Goal: Task Accomplishment & Management: Use online tool/utility

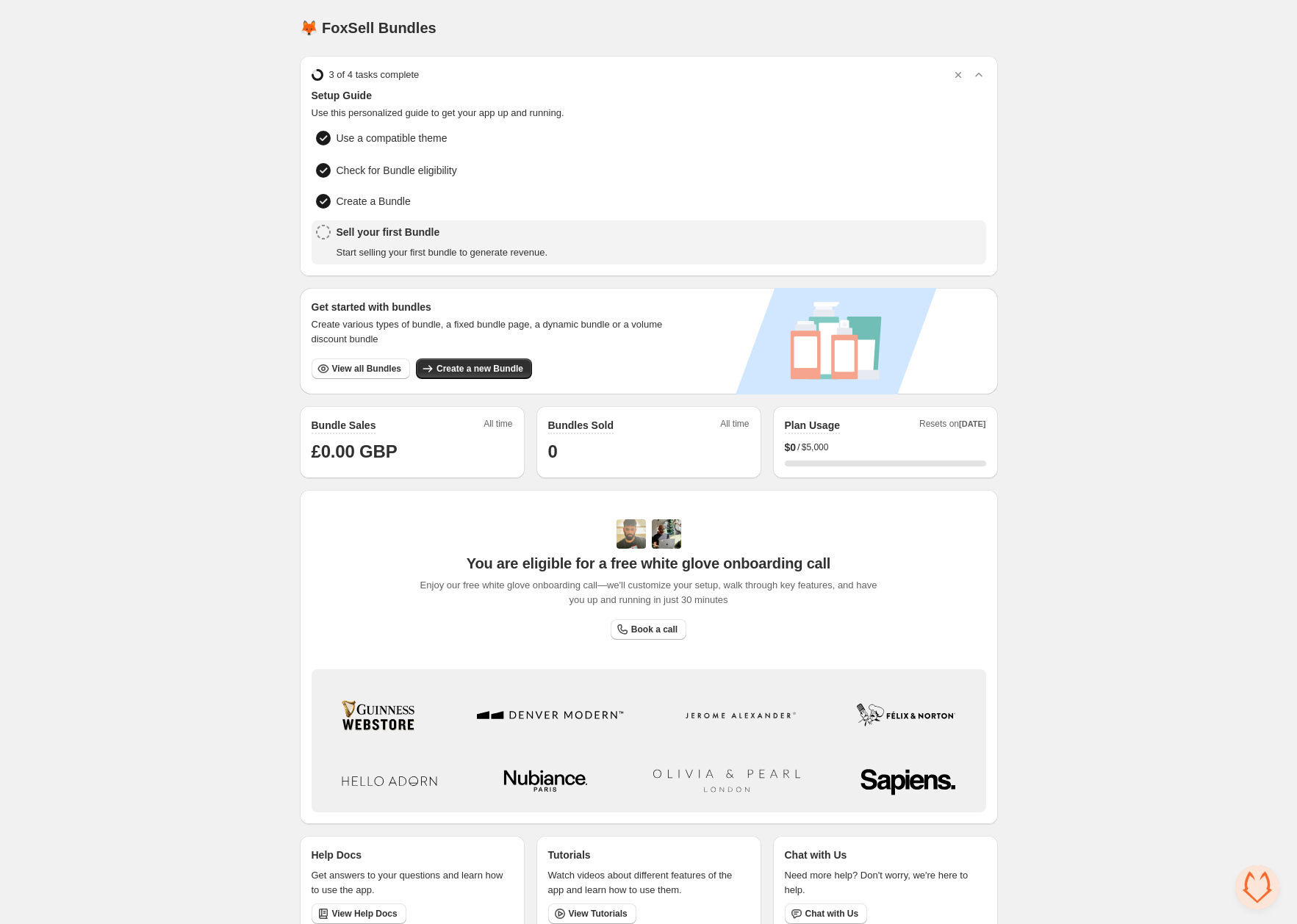
click at [176, 147] on div "Home Bundles Analytics Plan and Billing 🦊 FoxSell Bundles. This page is ready 🦊…" at bounding box center [648, 474] width 1297 height 948
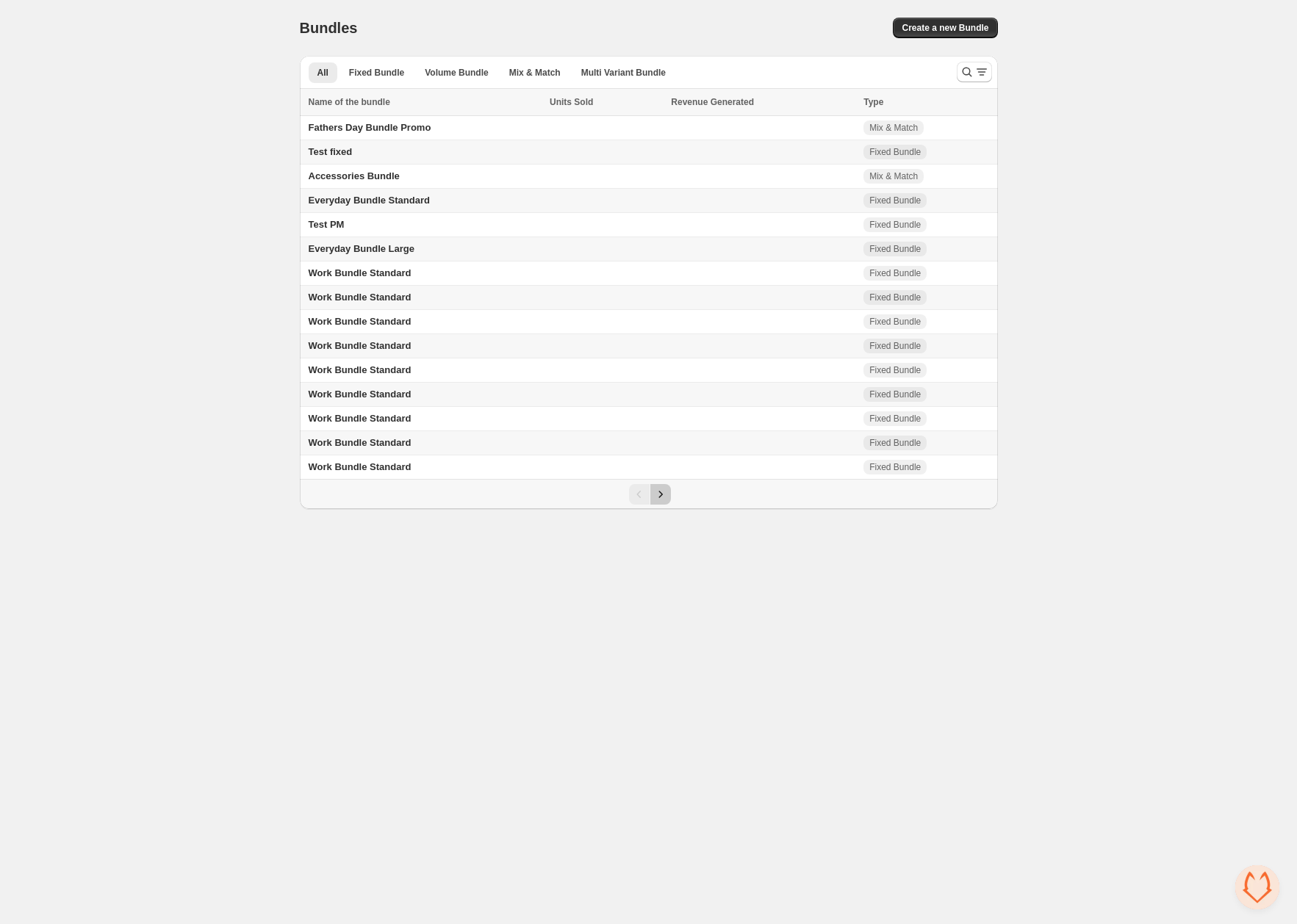
click at [661, 494] on icon "Next" at bounding box center [660, 494] width 15 height 15
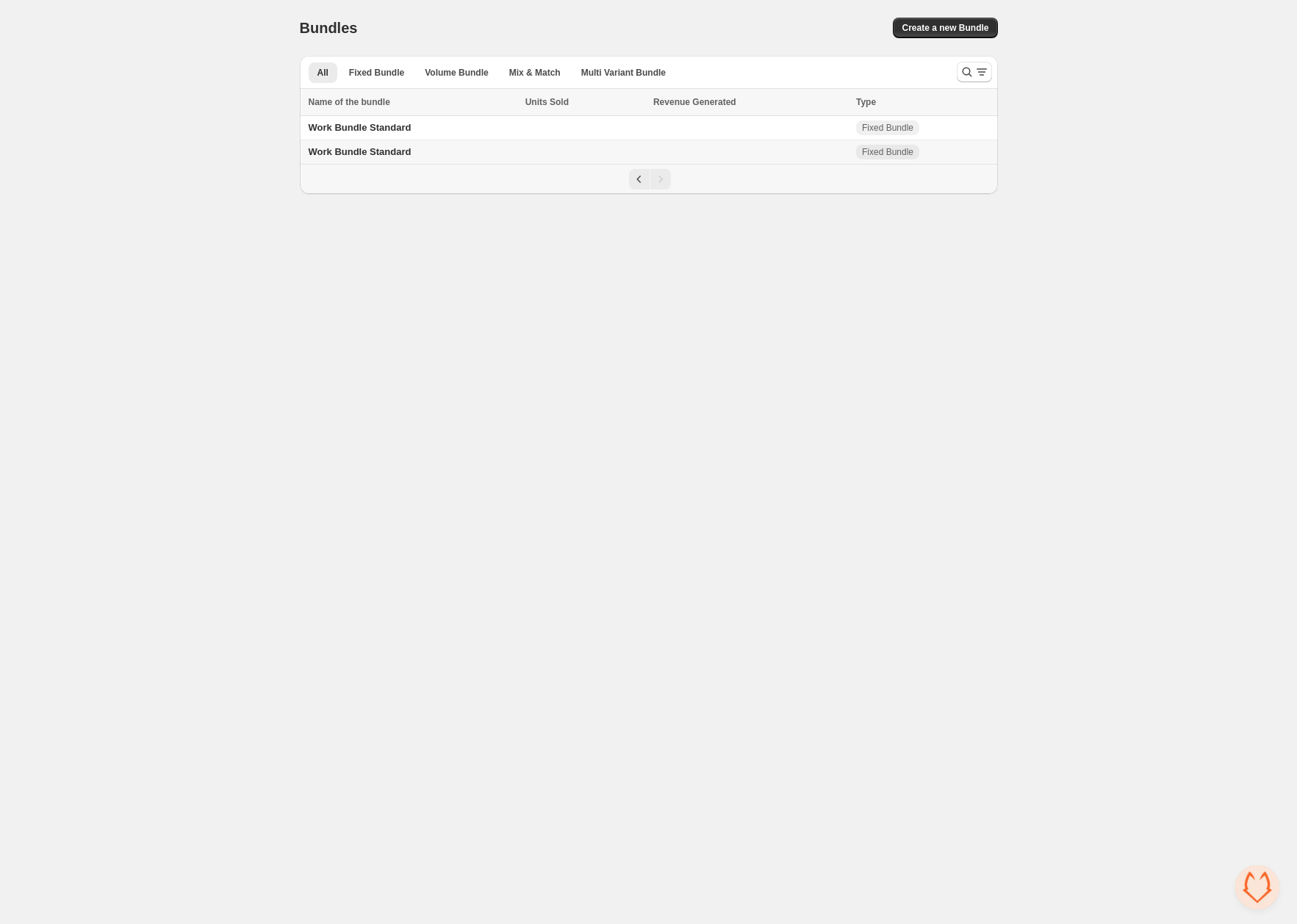
click at [388, 147] on span "Work Bundle Standard" at bounding box center [360, 151] width 103 height 11
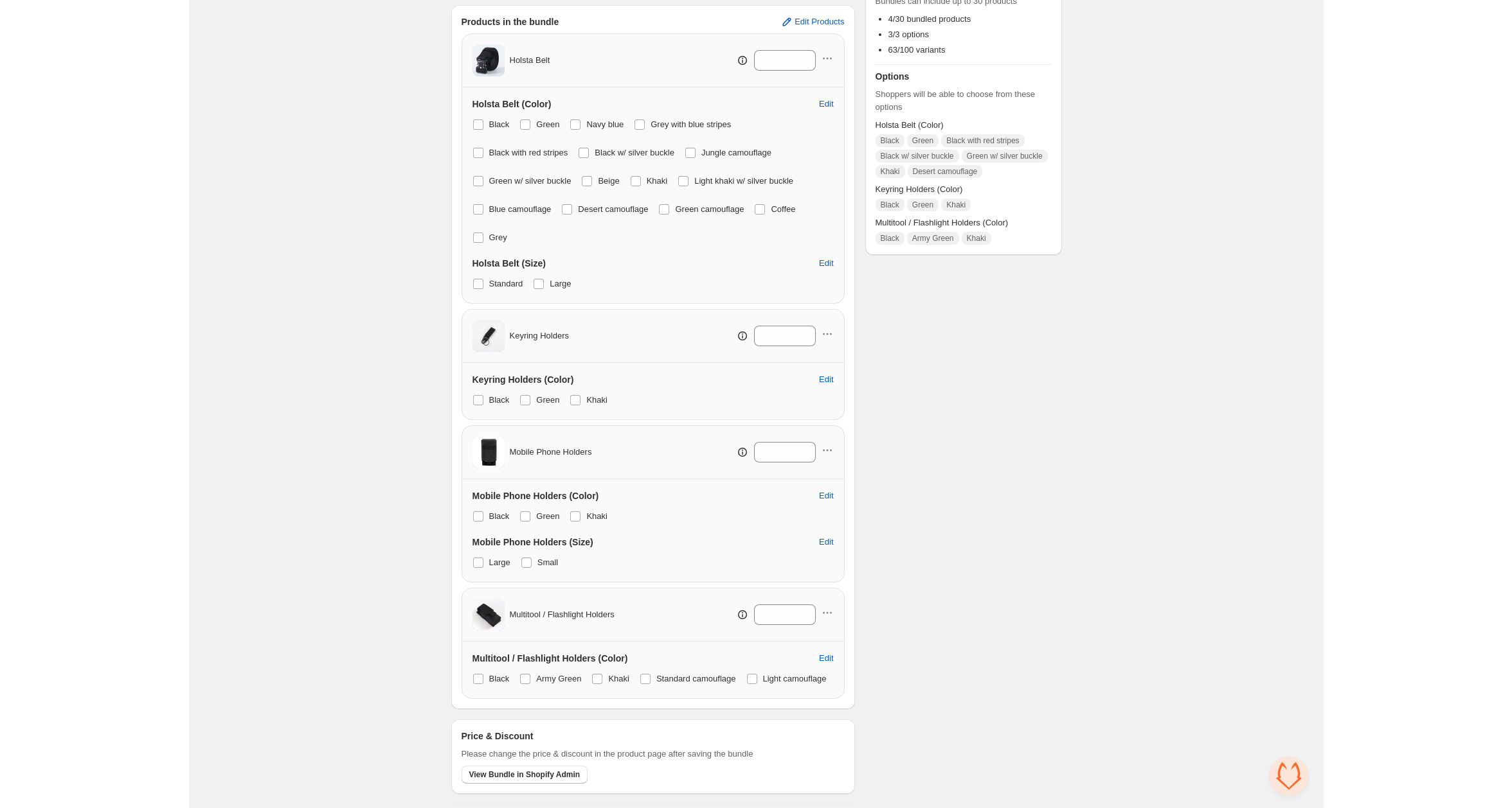
scroll to position [235, 0]
